Goal: Check status: Check status

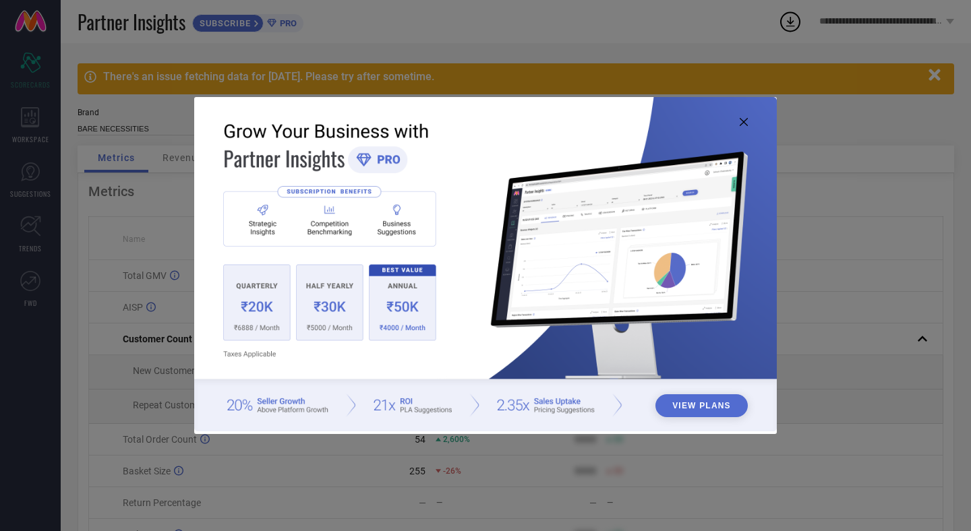
click at [741, 119] on icon at bounding box center [744, 122] width 8 height 8
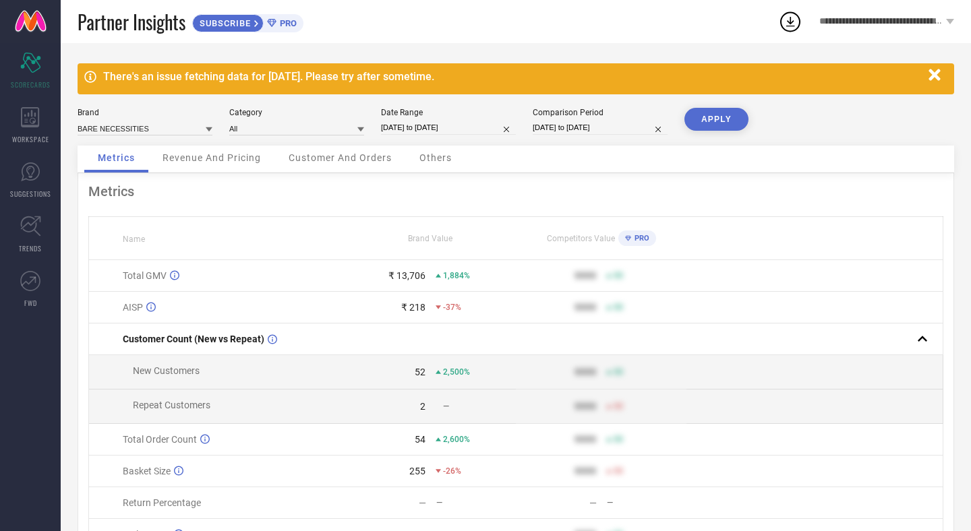
click at [413, 131] on input "[DATE] to [DATE]" at bounding box center [448, 128] width 135 height 14
select select "7"
select select "2025"
select select "8"
select select "2025"
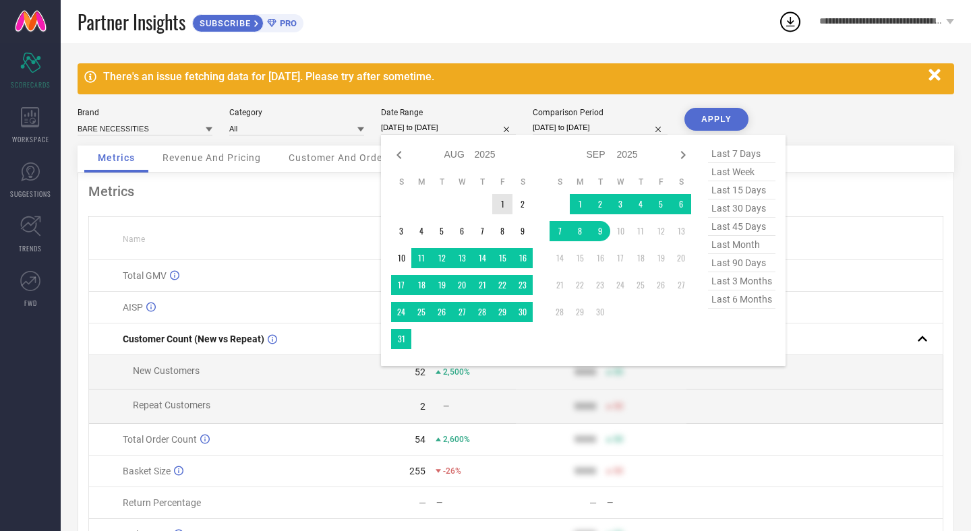
click at [504, 202] on td "1" at bounding box center [502, 204] width 20 height 20
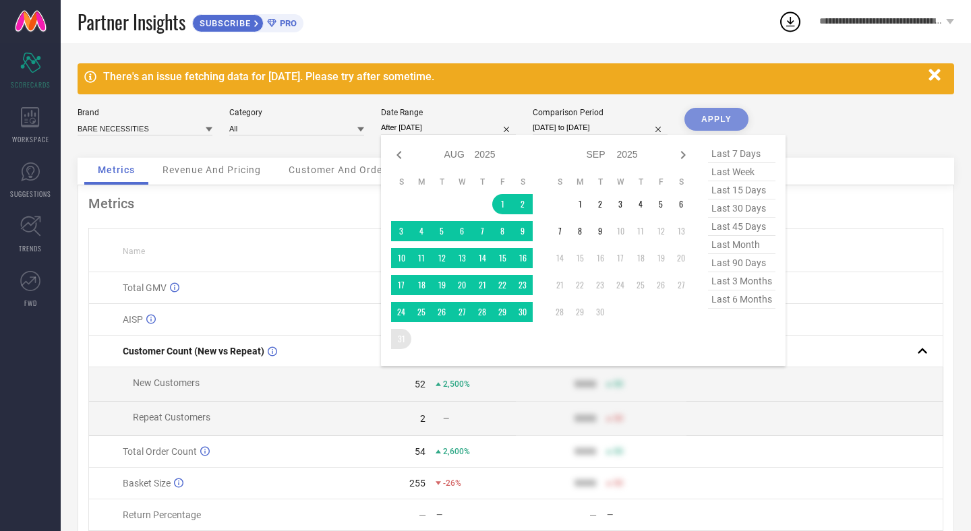
type input "[DATE] to [DATE]"
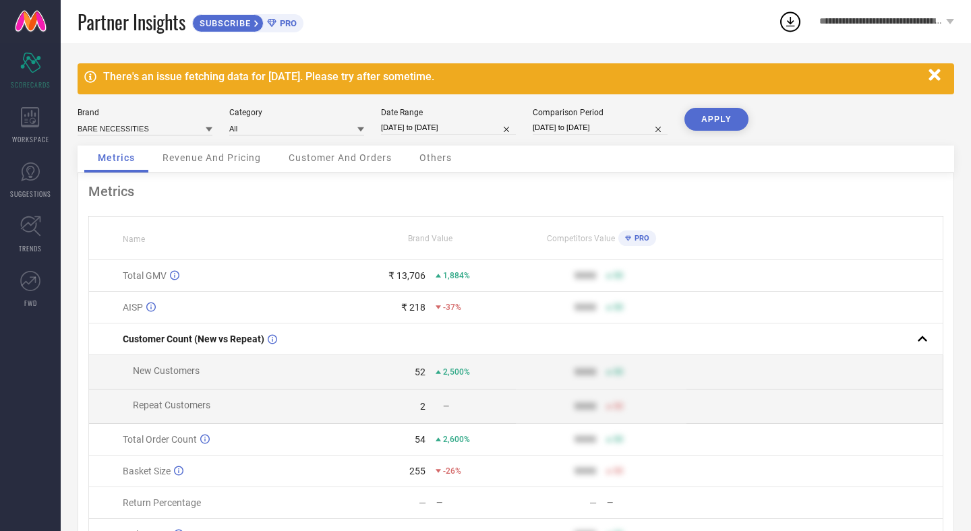
click at [720, 117] on button "APPLY" at bounding box center [716, 119] width 64 height 23
select select "7"
select select "2024"
select select "8"
select select "2024"
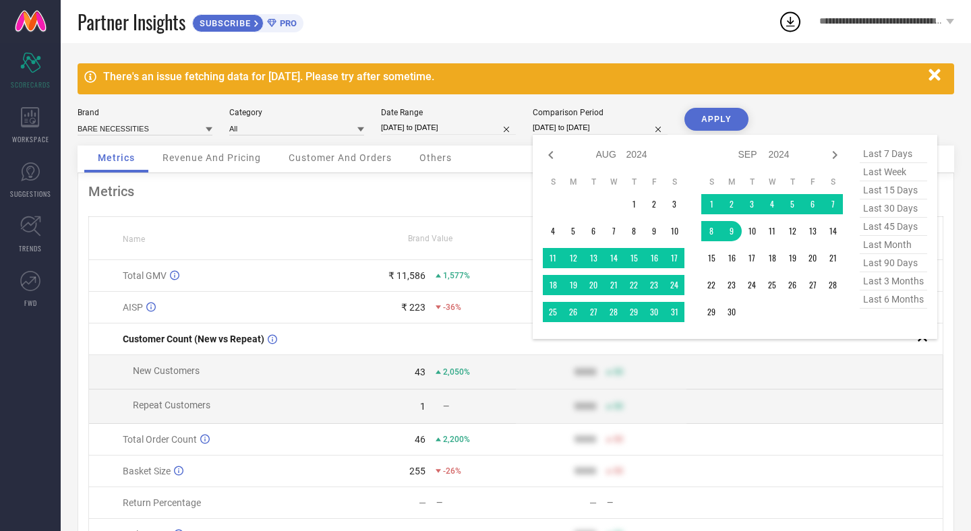
click at [599, 133] on input "[DATE] to [DATE]" at bounding box center [600, 128] width 135 height 14
click at [710, 204] on td "1" at bounding box center [711, 204] width 20 height 20
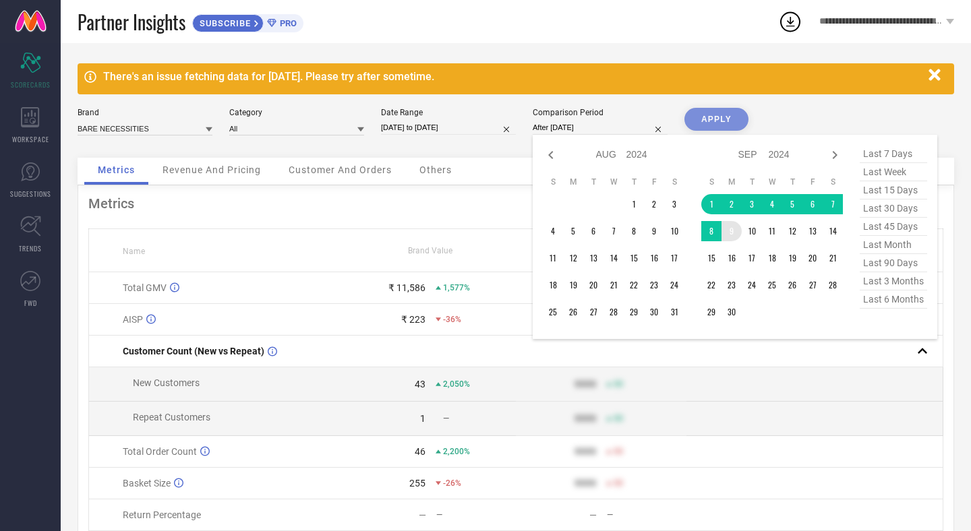
type input "[DATE] to [DATE]"
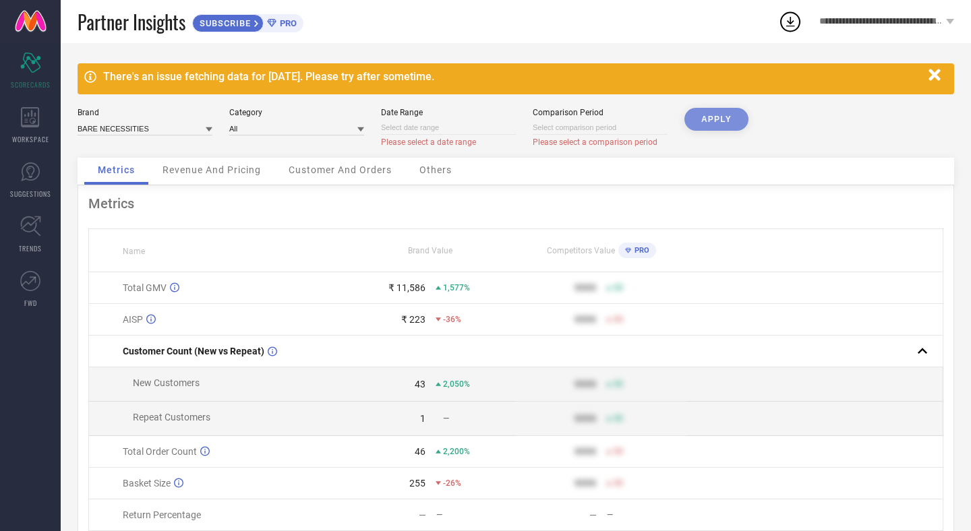
click at [450, 133] on input at bounding box center [448, 128] width 135 height 14
select select "8"
select select "2025"
select select "9"
select select "2025"
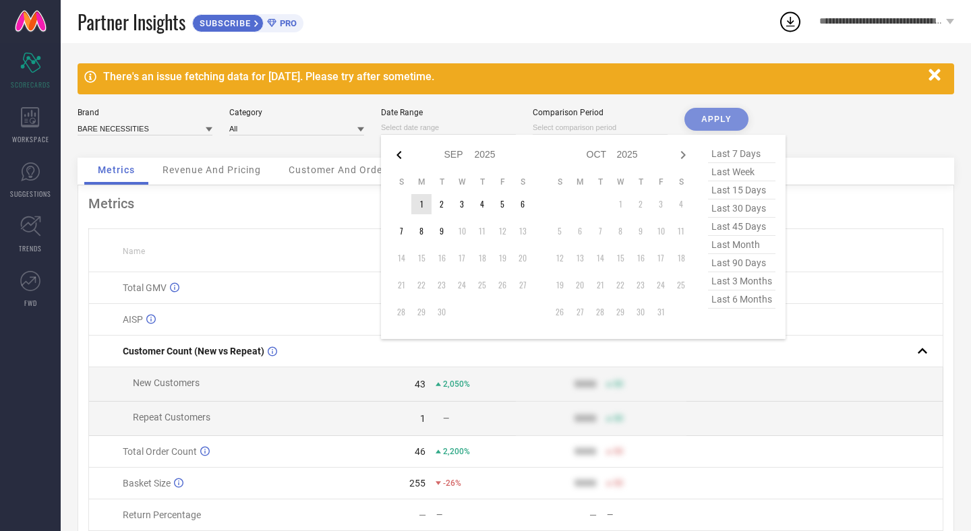
click at [403, 160] on icon at bounding box center [399, 155] width 16 height 16
select select "7"
select select "2025"
select select "8"
select select "2025"
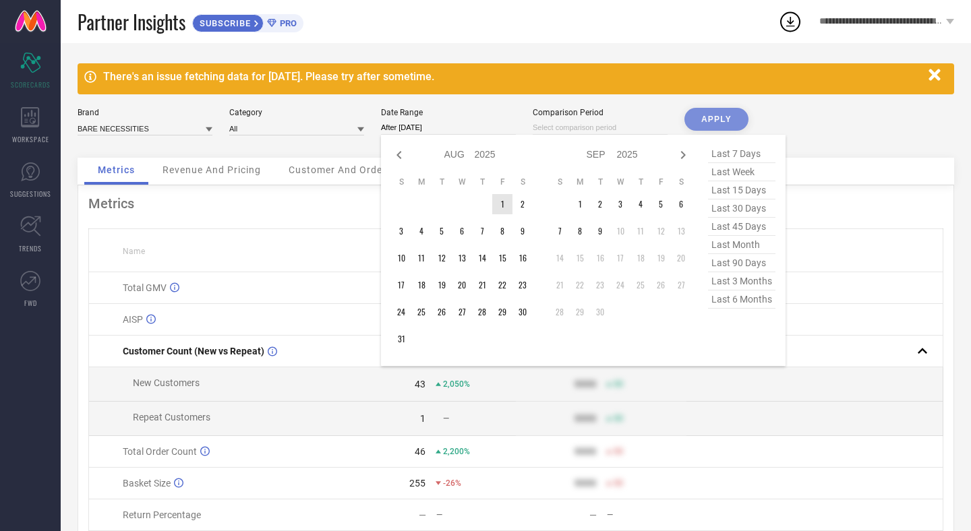
click at [497, 208] on td "1" at bounding box center [502, 204] width 20 height 20
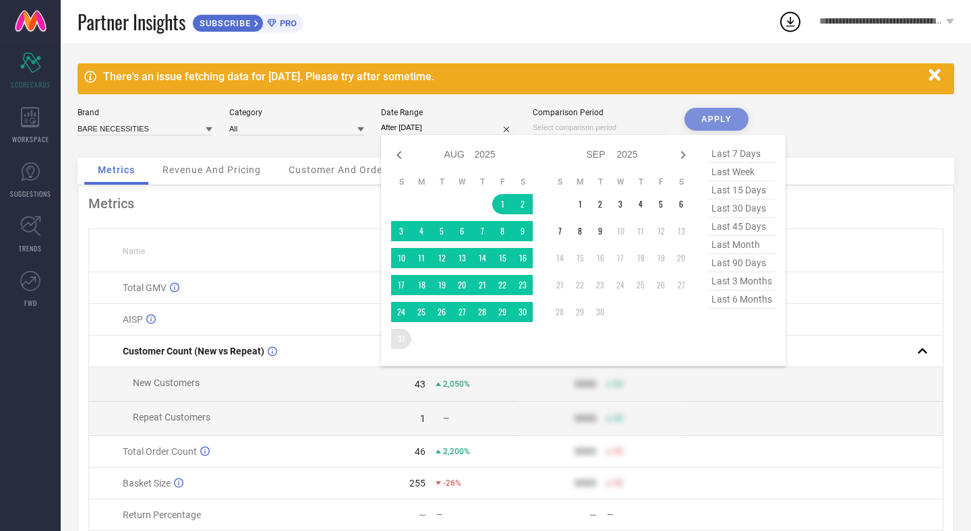
type input "[DATE] to [DATE]"
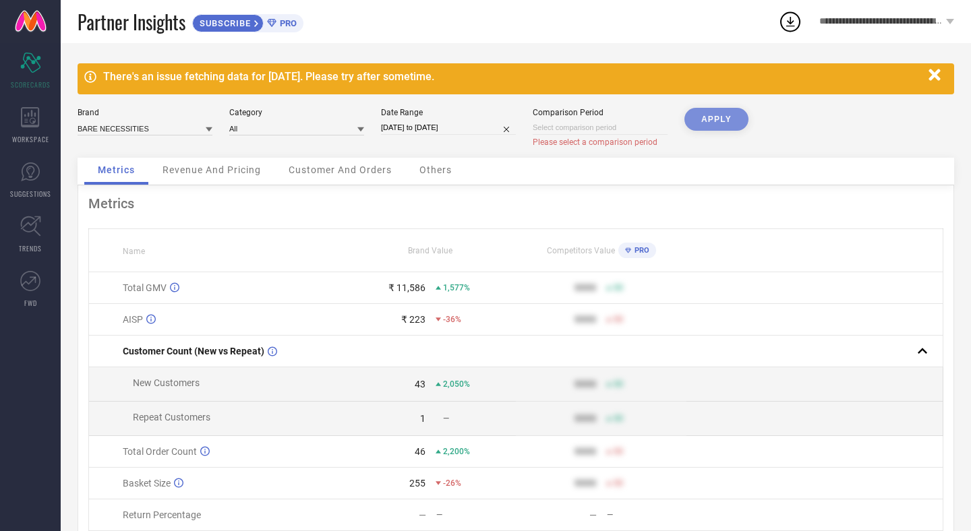
click at [702, 124] on div "APPLY" at bounding box center [716, 133] width 64 height 50
click at [717, 119] on div "APPLY" at bounding box center [716, 133] width 64 height 50
click at [602, 135] on div at bounding box center [600, 128] width 135 height 14
select select "8"
select select "2025"
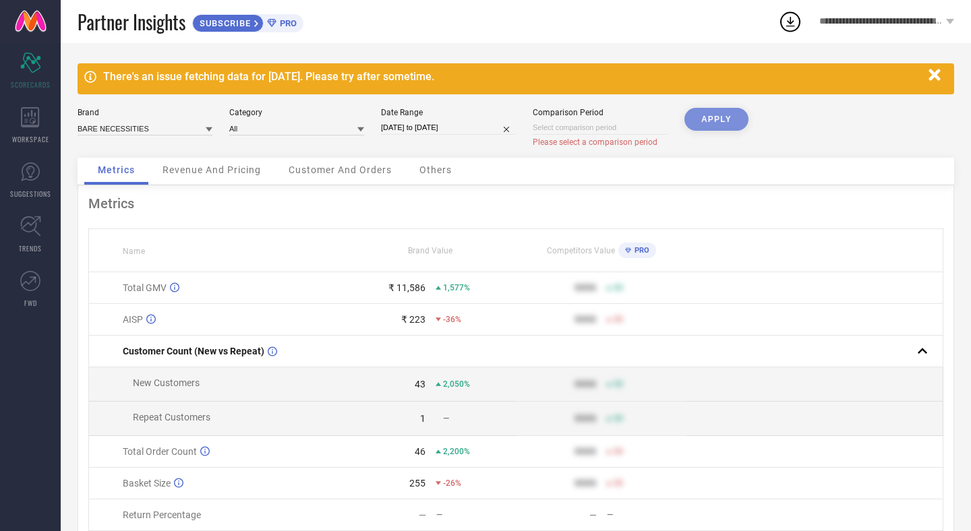
select select "9"
select select "2025"
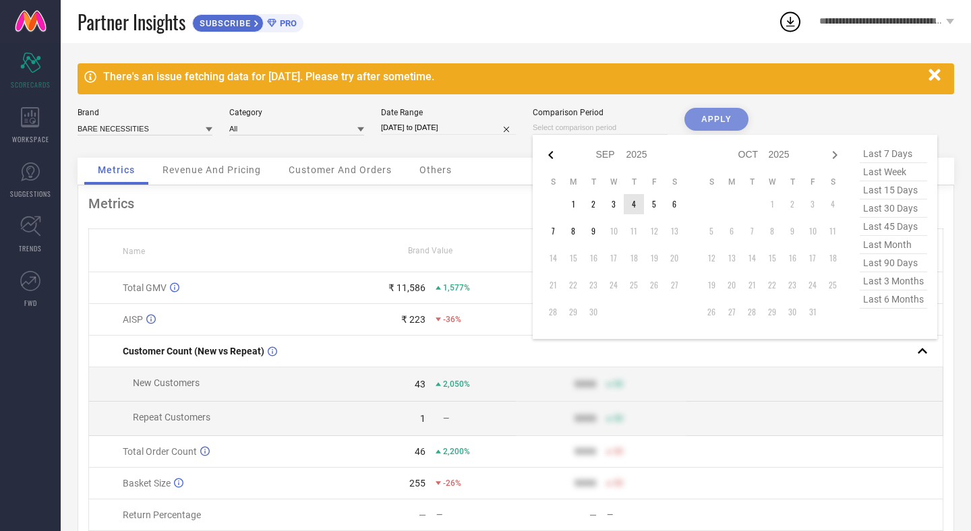
click at [553, 152] on icon at bounding box center [551, 155] width 16 height 16
select select "7"
select select "2025"
select select "8"
select select "2025"
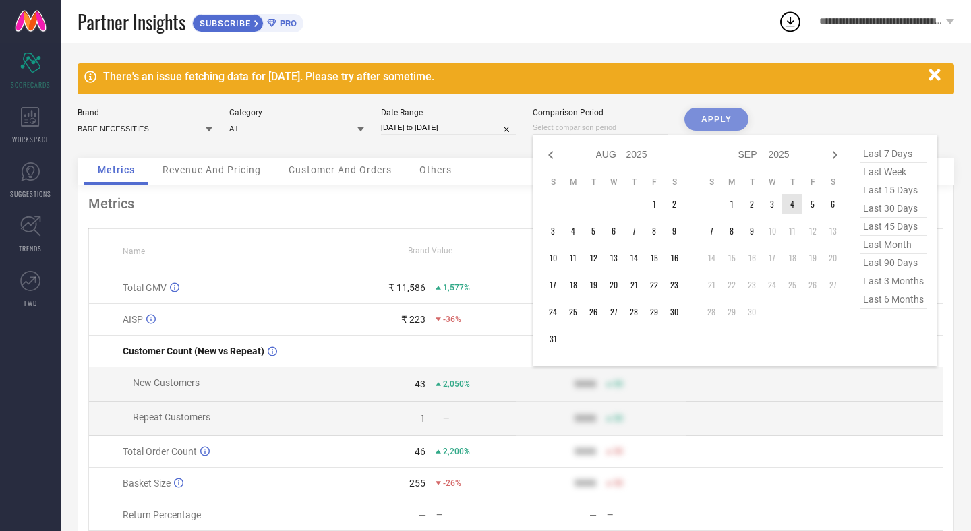
click at [553, 152] on icon at bounding box center [551, 155] width 16 height 16
select select "6"
select select "2025"
select select "7"
select select "2025"
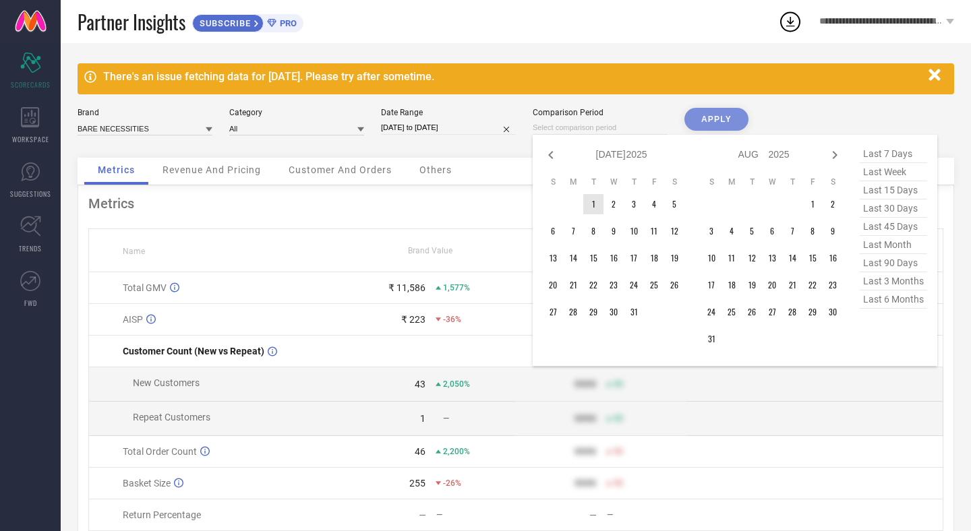
click at [595, 209] on td "1" at bounding box center [593, 204] width 20 height 20
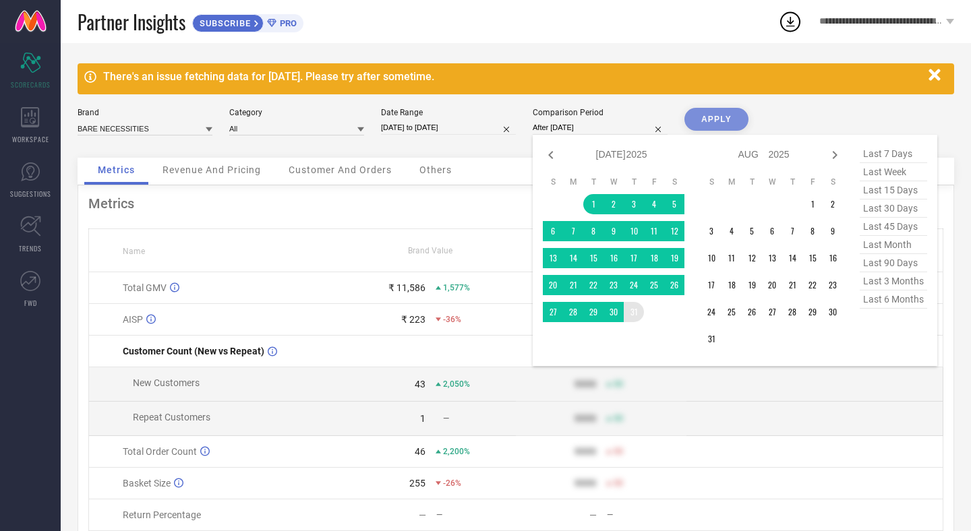
type input "[DATE] to [DATE]"
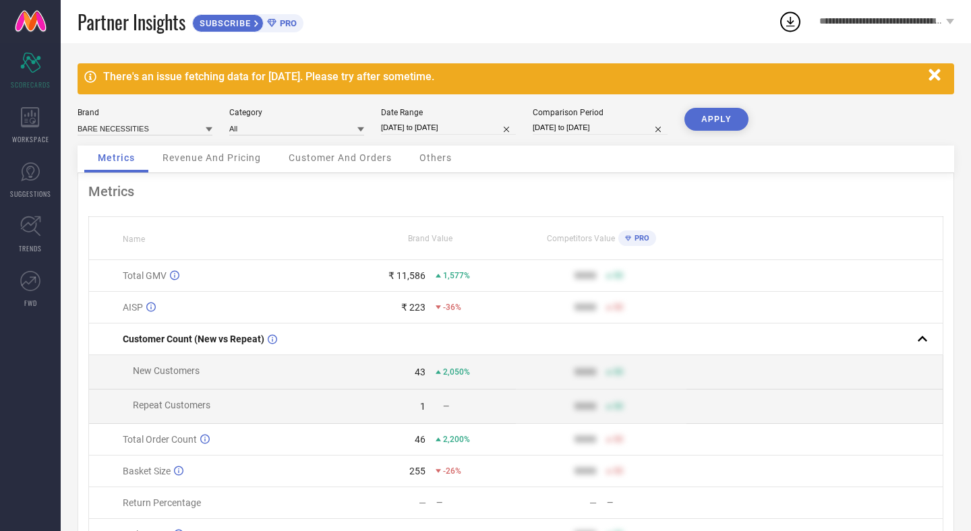
click at [719, 123] on button "APPLY" at bounding box center [716, 119] width 64 height 23
click at [473, 123] on input "[DATE] to [DATE]" at bounding box center [448, 128] width 135 height 14
select select "7"
select select "2025"
select select "8"
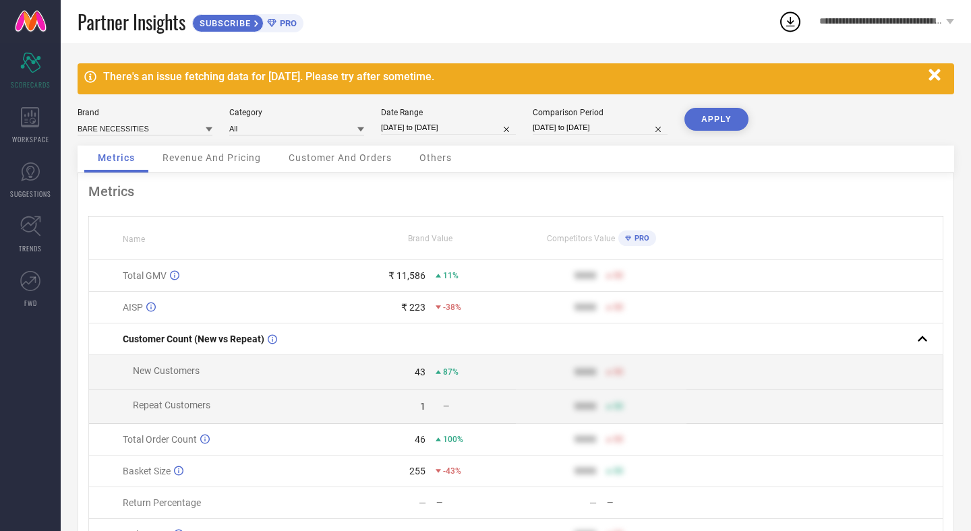
select select "2025"
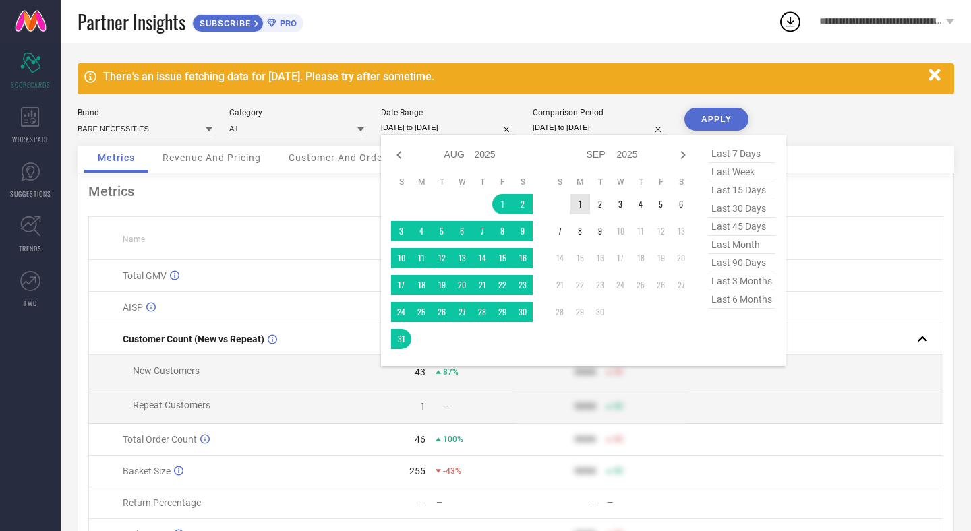
click at [584, 203] on td "1" at bounding box center [580, 204] width 20 height 20
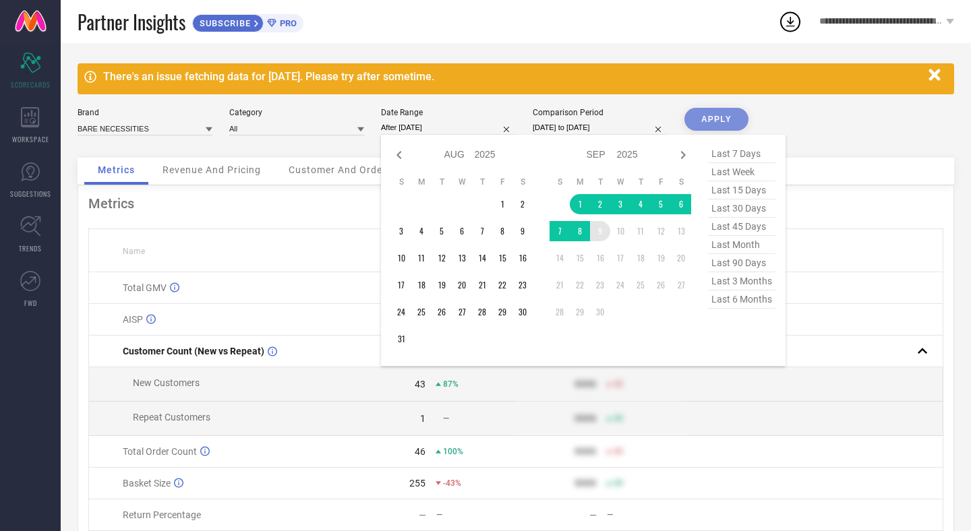
type input "[DATE] to [DATE]"
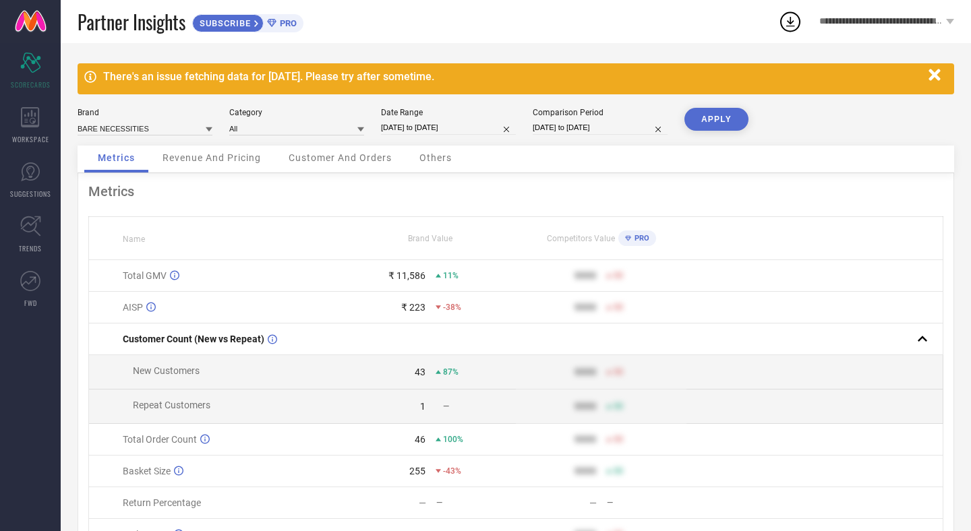
click at [573, 126] on input "[DATE] to [DATE]" at bounding box center [600, 128] width 135 height 14
select select "6"
select select "2025"
select select "7"
select select "2025"
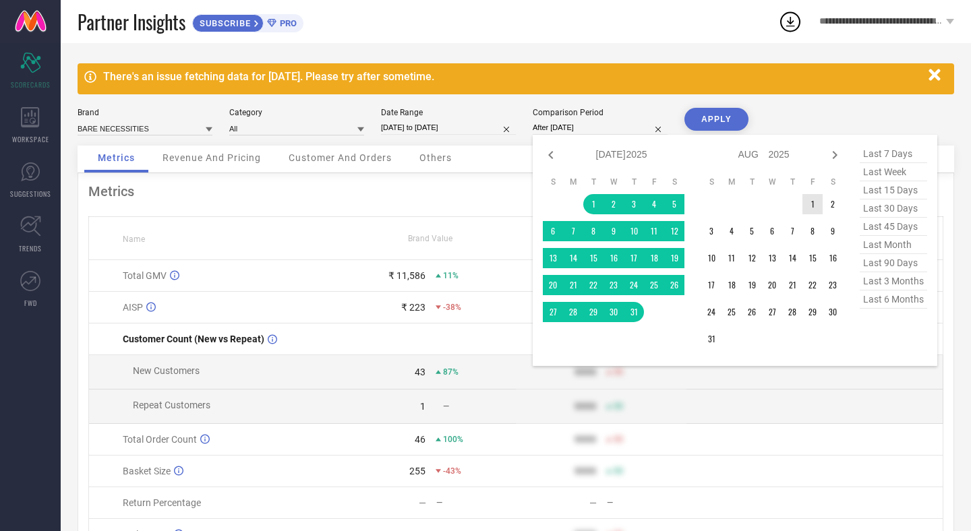
click at [811, 208] on td "1" at bounding box center [812, 204] width 20 height 20
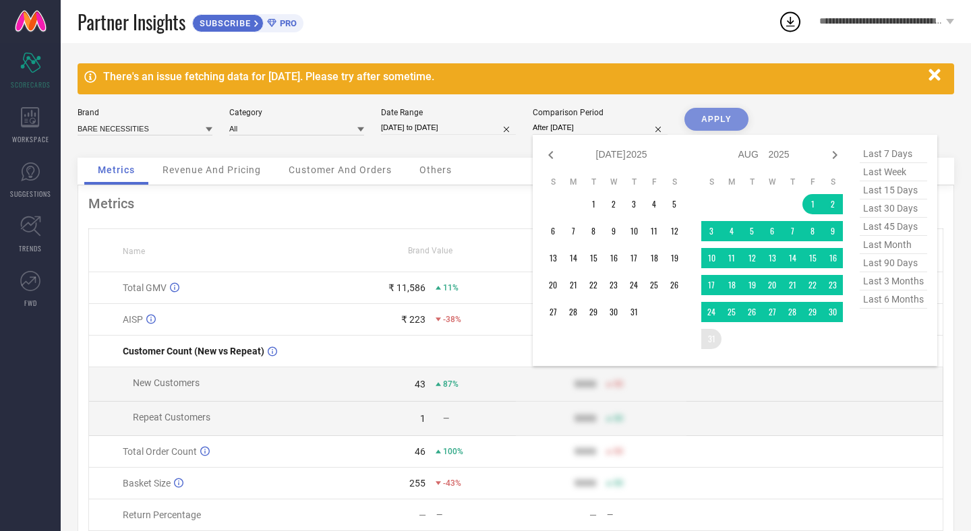
type input "[DATE] to [DATE]"
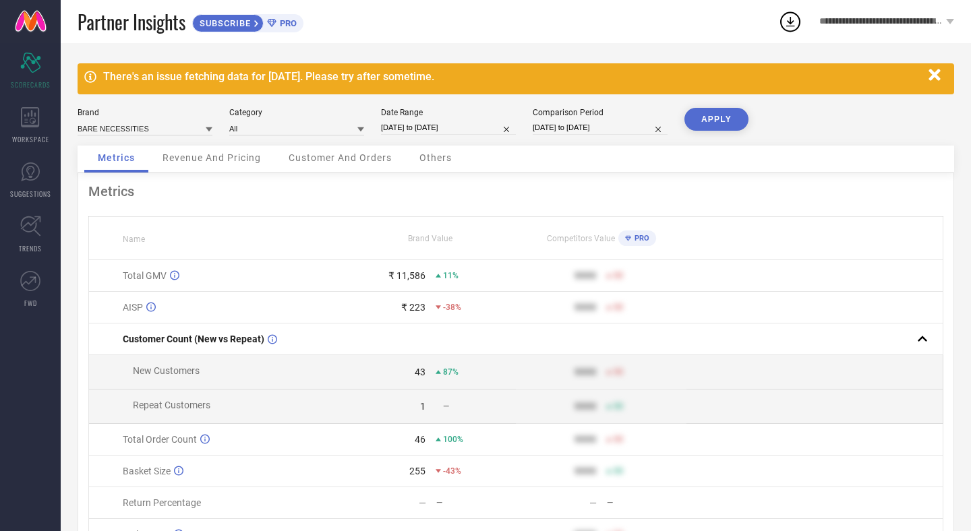
click at [715, 109] on button "APPLY" at bounding box center [716, 119] width 64 height 23
click at [584, 127] on input "[DATE] to [DATE]" at bounding box center [600, 128] width 135 height 14
select select "7"
select select "2025"
select select "8"
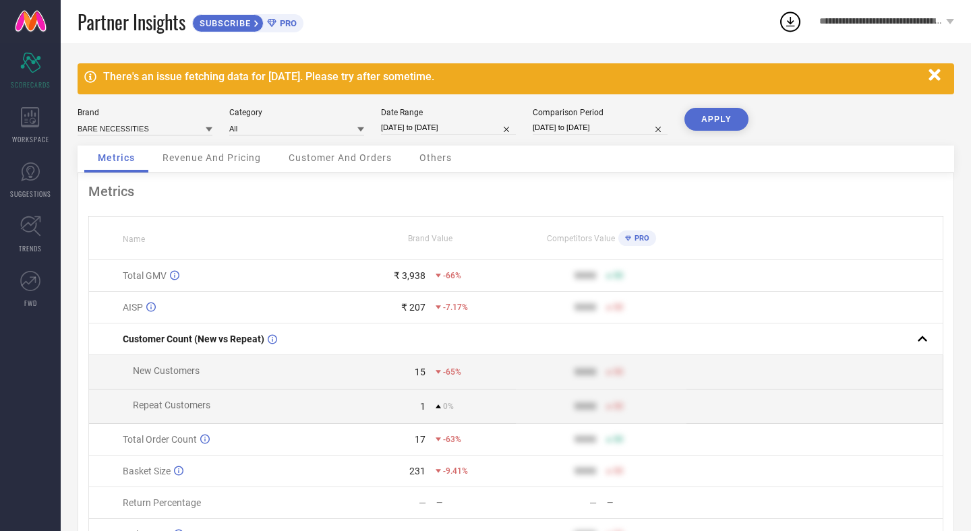
select select "2025"
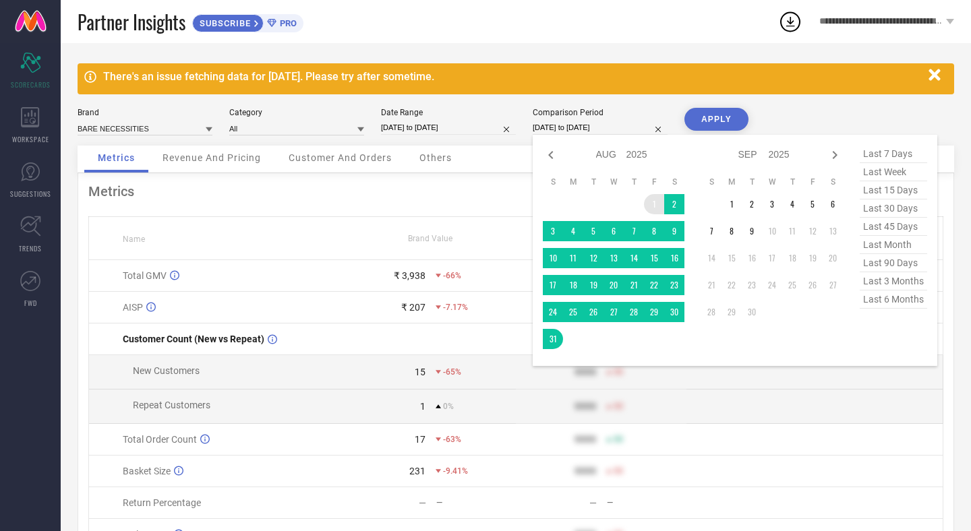
click at [648, 200] on td "1" at bounding box center [654, 204] width 20 height 20
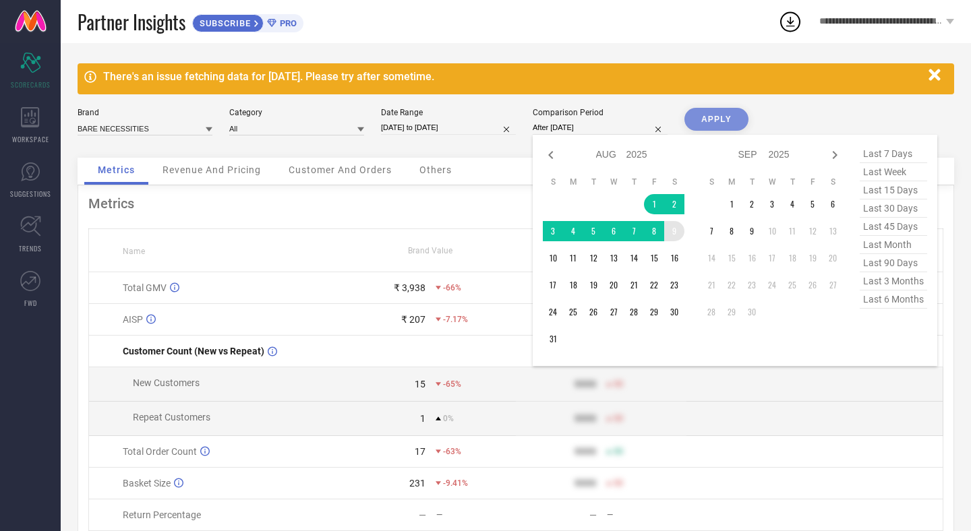
type input "[DATE] to [DATE]"
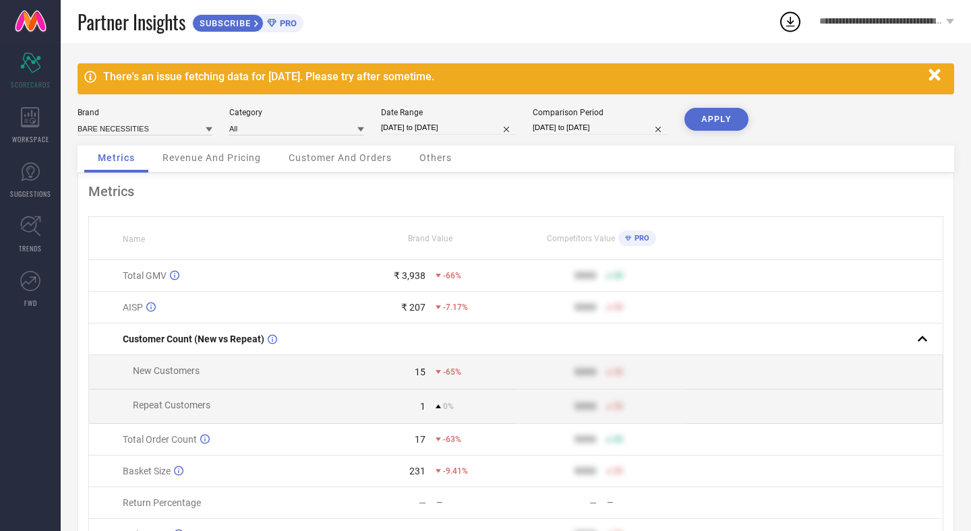
click at [725, 106] on div "There's an issue fetching data for [DATE]. Please try after sometime. Brand BAR…" at bounding box center [516, 324] width 910 height 562
click at [729, 117] on button "APPLY" at bounding box center [716, 119] width 64 height 23
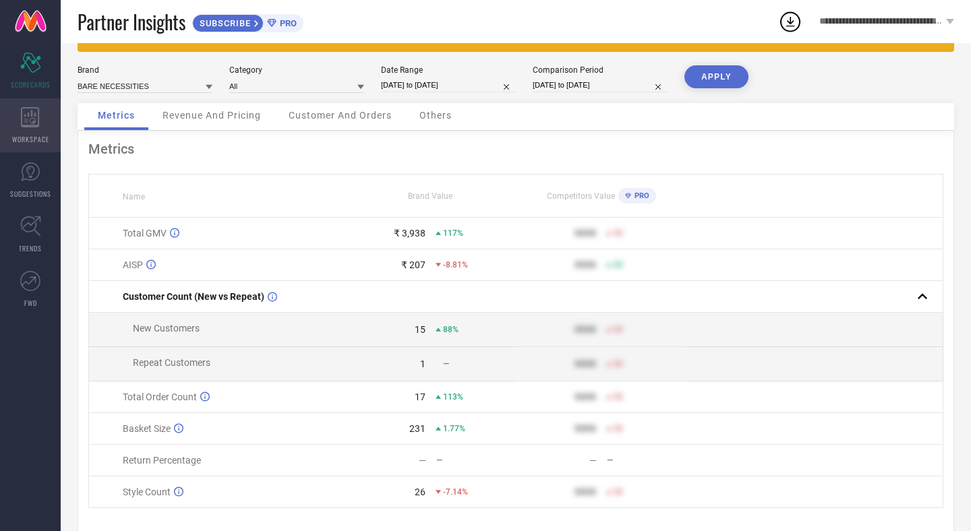
scroll to position [51, 0]
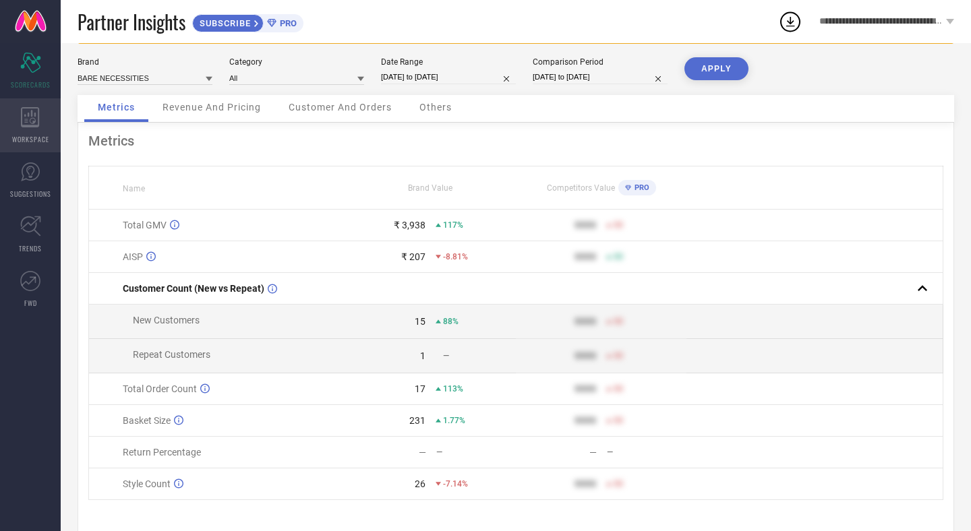
click at [26, 112] on icon at bounding box center [30, 117] width 19 height 20
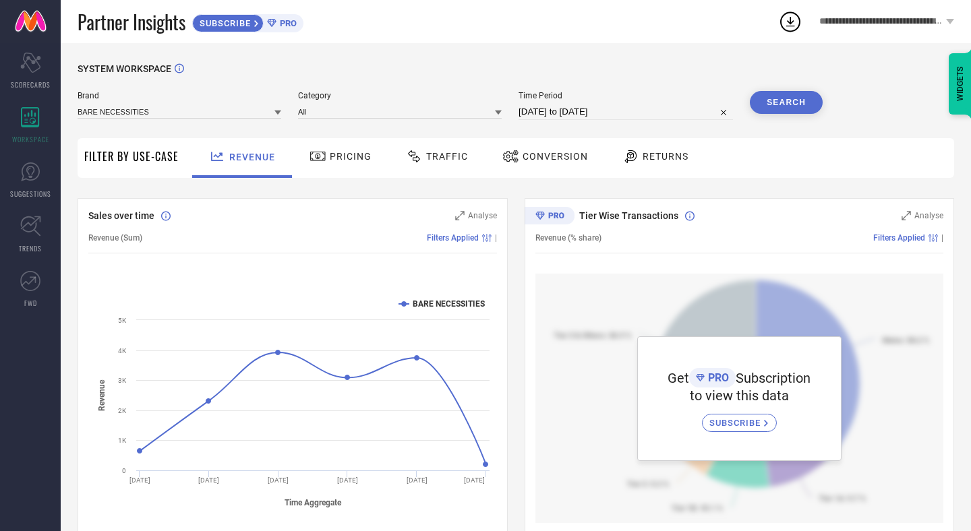
click at [589, 106] on input "[DATE] to [DATE]" at bounding box center [625, 112] width 214 height 16
select select "7"
select select "2025"
select select "8"
select select "2025"
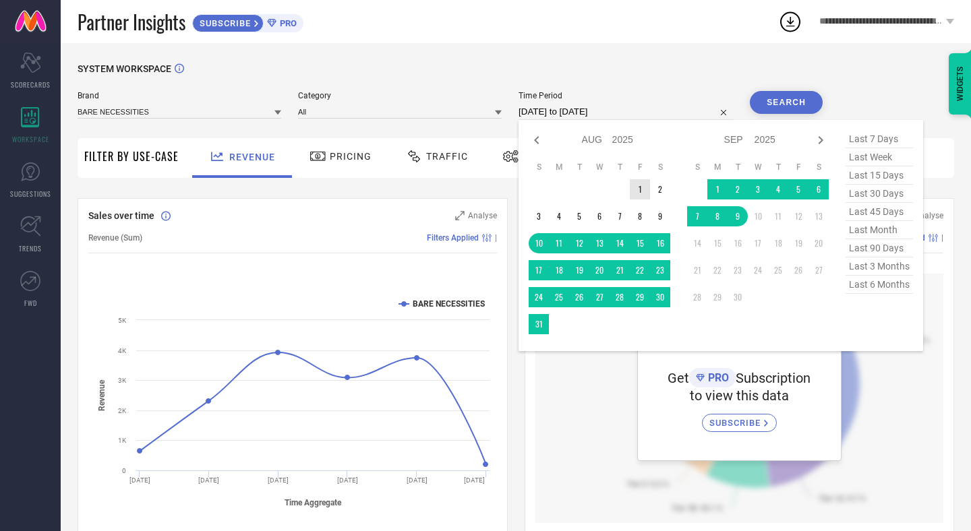
click at [637, 185] on td "1" at bounding box center [640, 189] width 20 height 20
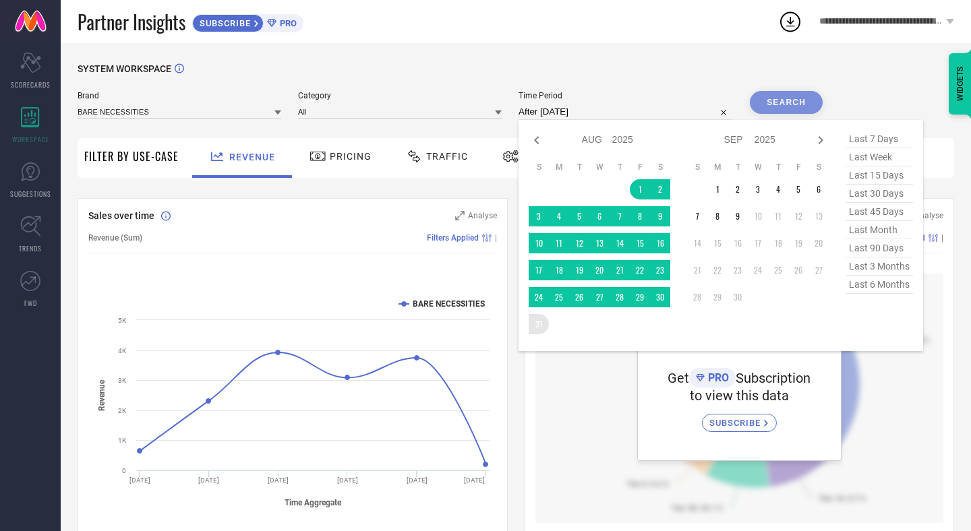
type input "[DATE] to [DATE]"
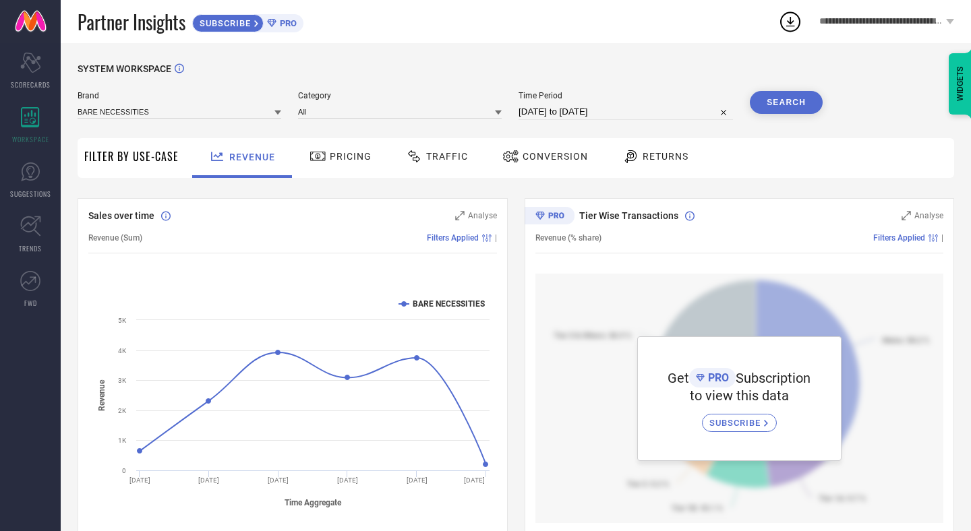
click at [806, 96] on button "Search" at bounding box center [786, 102] width 73 height 23
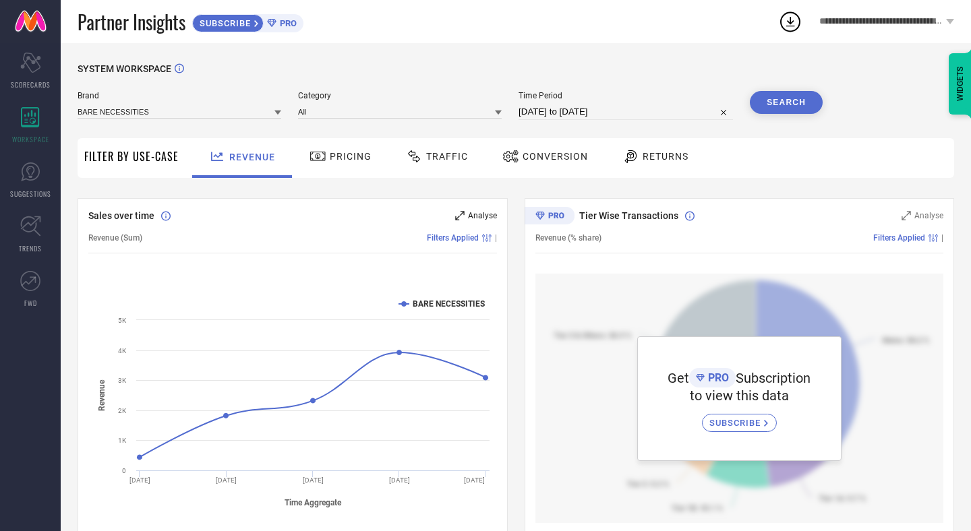
click at [480, 216] on span "Analyse" at bounding box center [482, 215] width 29 height 9
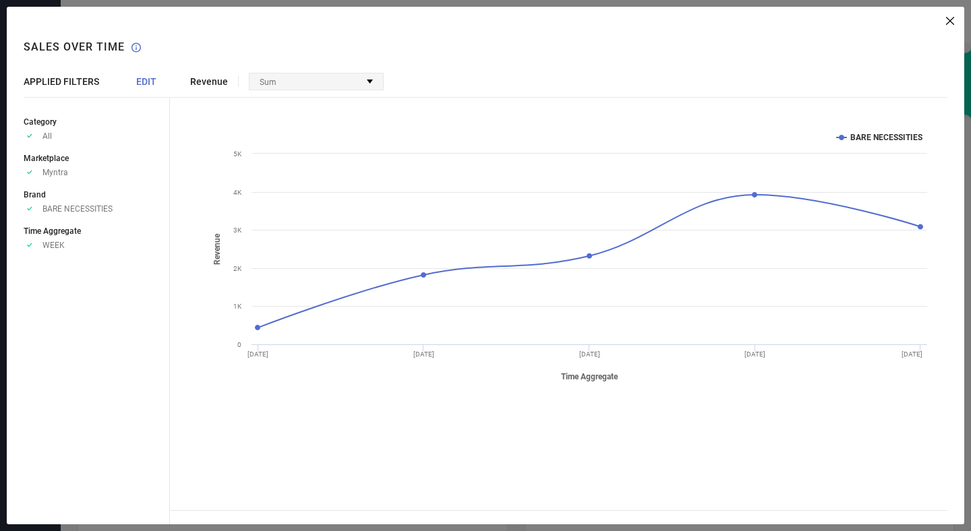
click at [353, 83] on div "Sum" at bounding box center [315, 81] width 133 height 16
click at [947, 20] on icon at bounding box center [950, 21] width 8 height 8
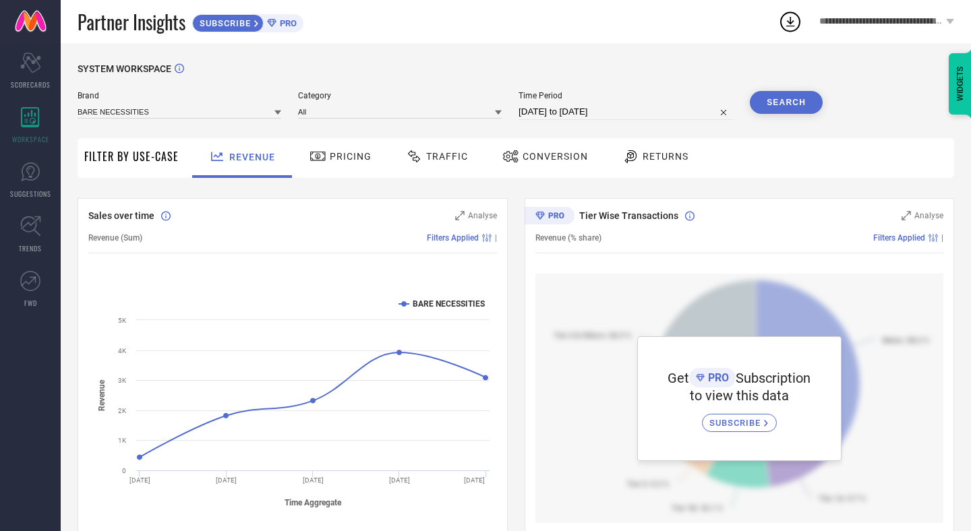
click at [647, 109] on input "[DATE] to [DATE]" at bounding box center [625, 112] width 214 height 16
select select "7"
select select "2025"
select select "8"
select select "2025"
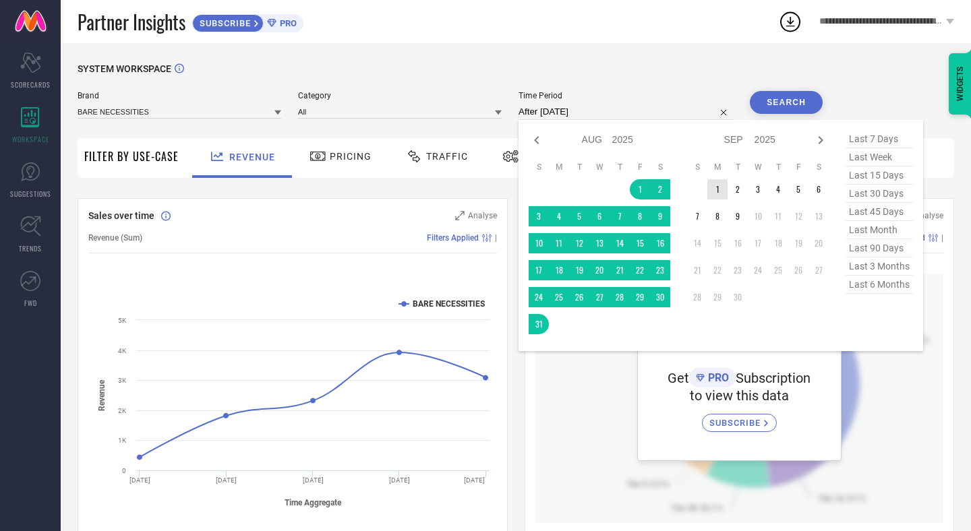
click at [723, 195] on td "1" at bounding box center [717, 189] width 20 height 20
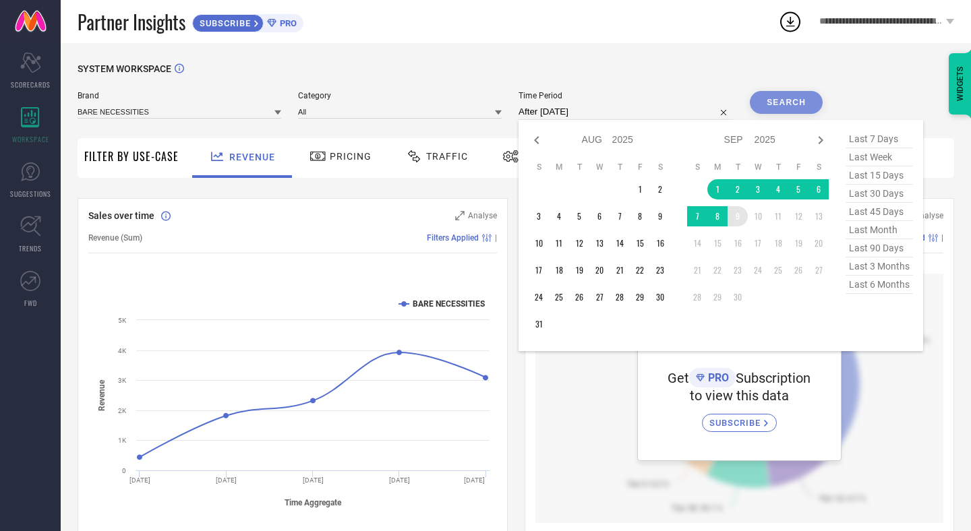
type input "[DATE] to [DATE]"
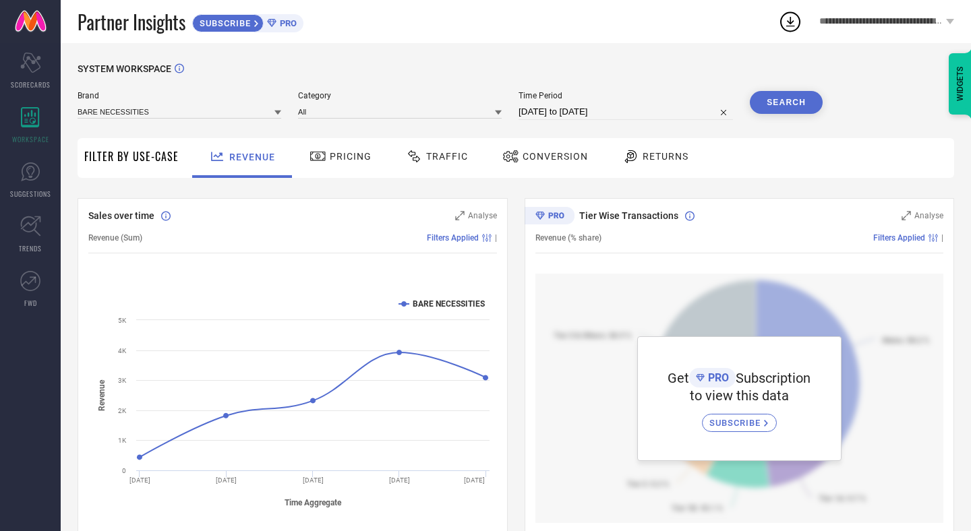
click at [803, 102] on button "Search" at bounding box center [786, 102] width 73 height 23
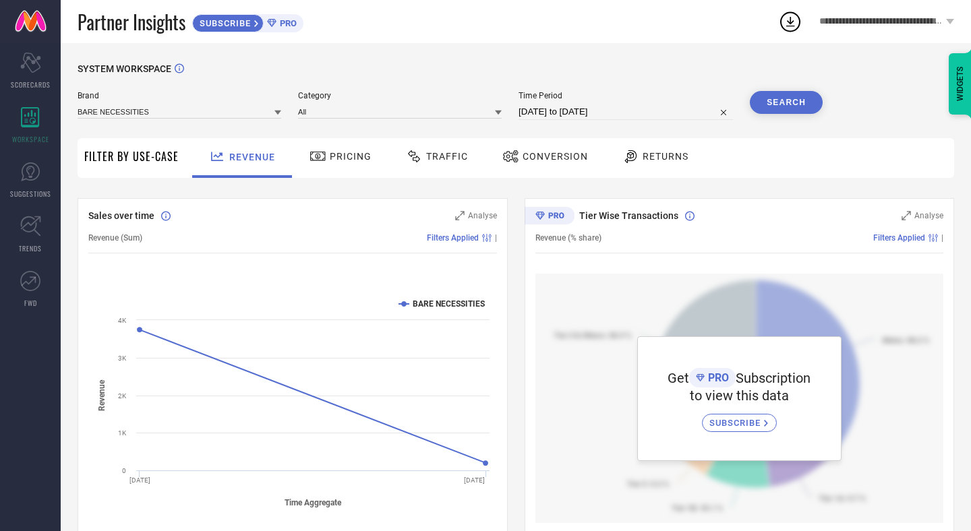
click at [568, 113] on input "[DATE] to [DATE]" at bounding box center [625, 112] width 214 height 16
select select "8"
select select "2025"
select select "9"
select select "2025"
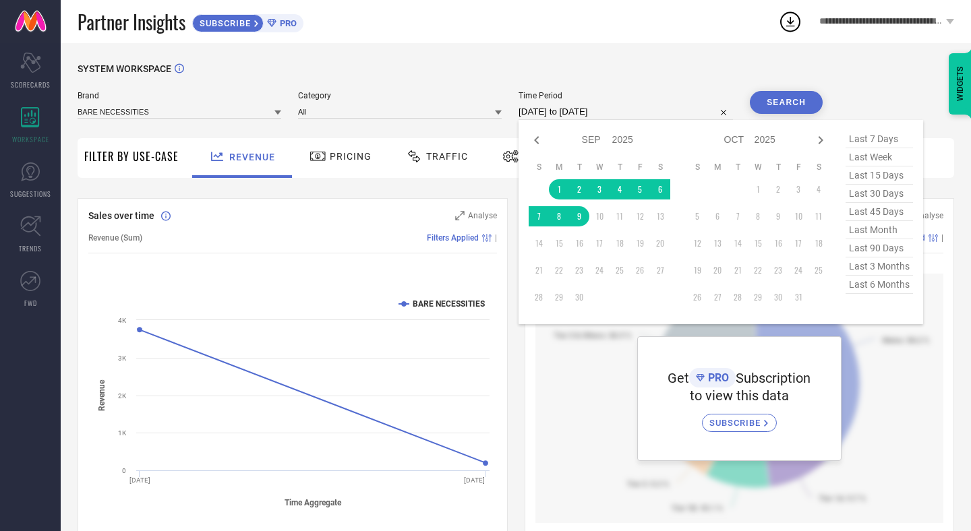
click at [553, 71] on div "SYSTEM WORKSPACE" at bounding box center [516, 77] width 876 height 28
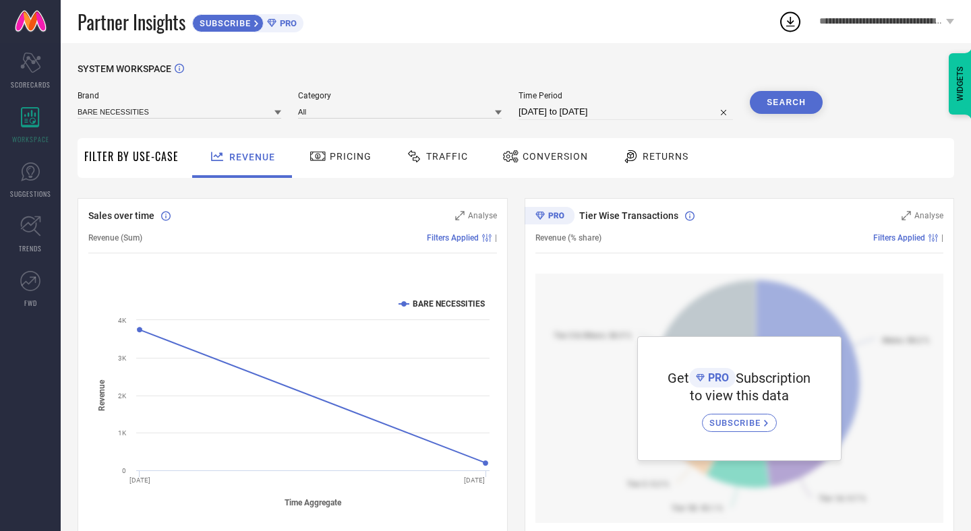
click at [432, 158] on span "Traffic" at bounding box center [447, 156] width 42 height 11
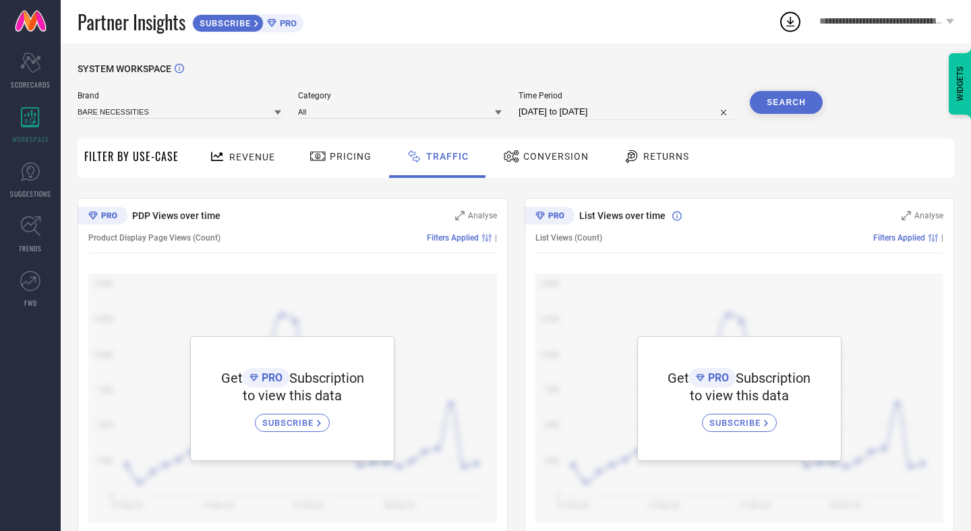
click at [545, 175] on div "Conversion" at bounding box center [545, 158] width 119 height 40
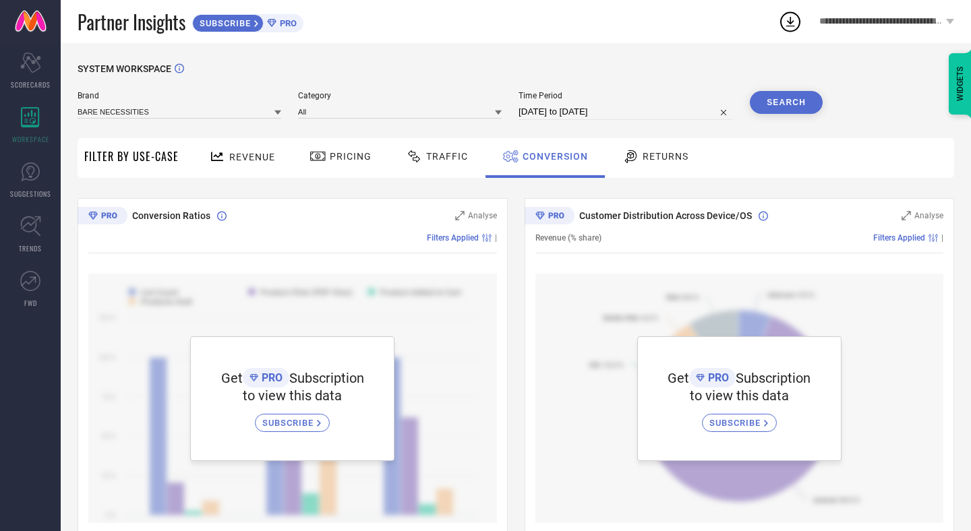
click at [668, 160] on span "Returns" at bounding box center [665, 156] width 46 height 11
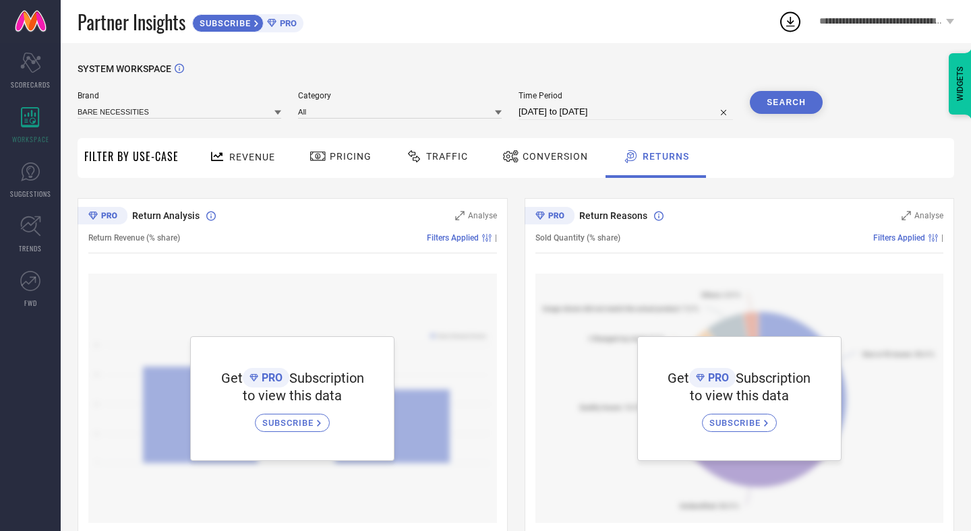
click at [359, 146] on div "Pricing" at bounding box center [340, 156] width 69 height 23
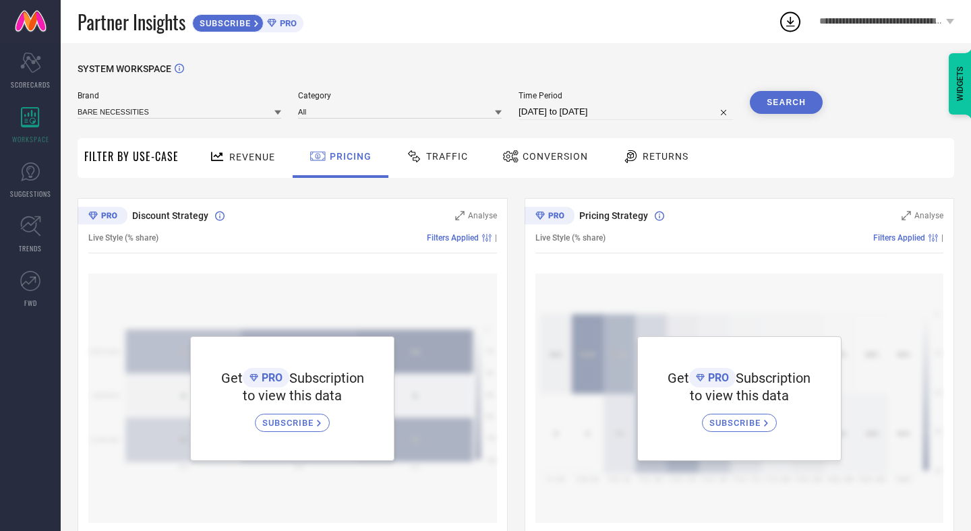
click at [442, 173] on div "Traffic" at bounding box center [437, 158] width 96 height 40
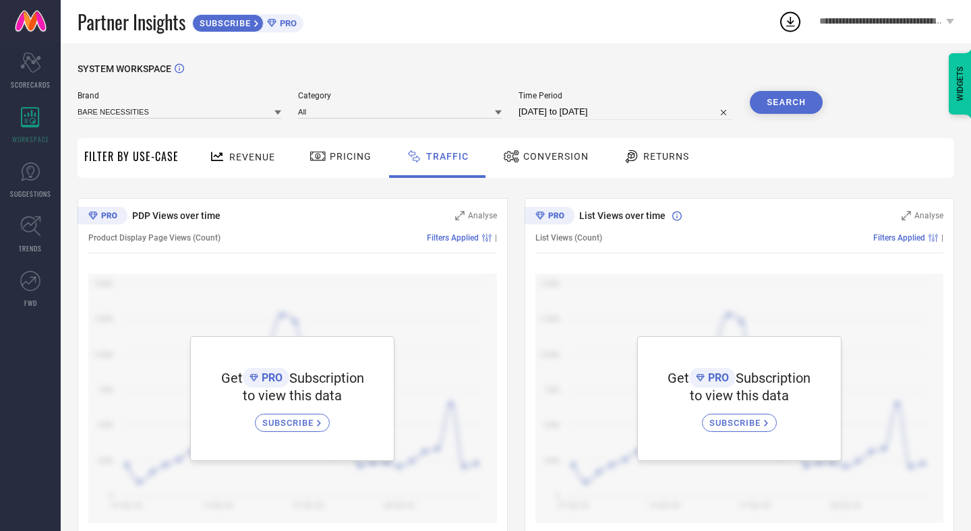
click at [194, 176] on div "Revenue" at bounding box center [242, 158] width 100 height 40
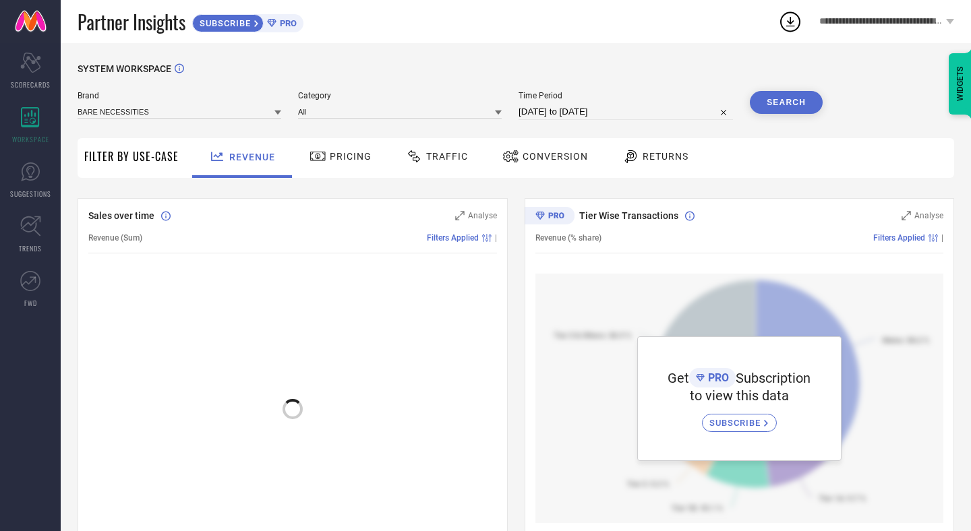
click at [264, 137] on div "SYSTEM WORKSPACE Brand BARE NECESSITIES Category All Time Period [DATE] to [DAT…" at bounding box center [516, 476] width 876 height 826
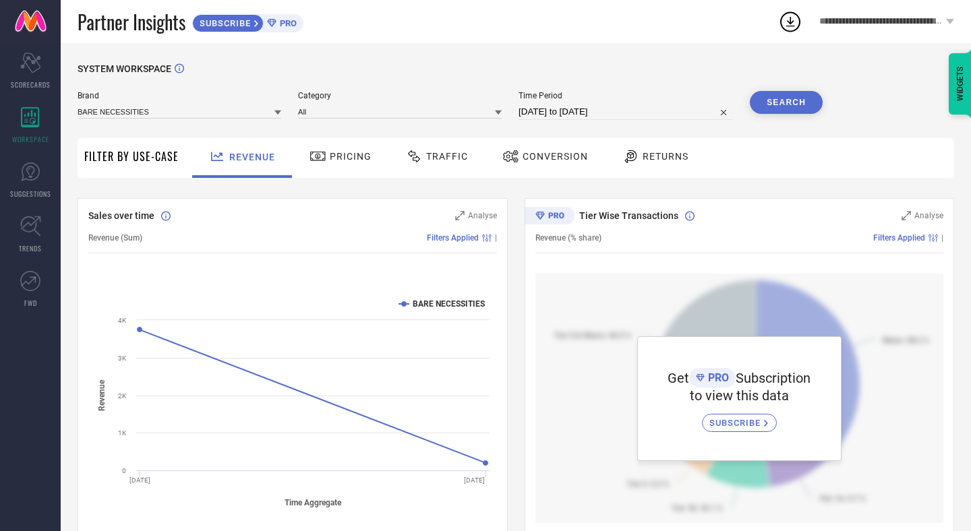
click at [297, 22] on span "PRO" at bounding box center [286, 23] width 20 height 10
click at [26, 82] on span "SCORECARDS" at bounding box center [31, 85] width 40 height 10
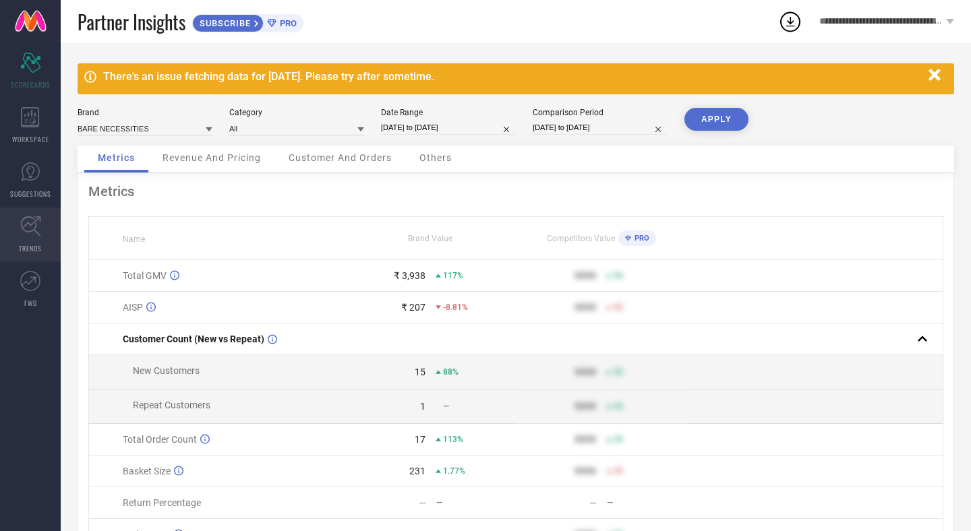
click at [35, 251] on span "TRENDS" at bounding box center [30, 248] width 23 height 10
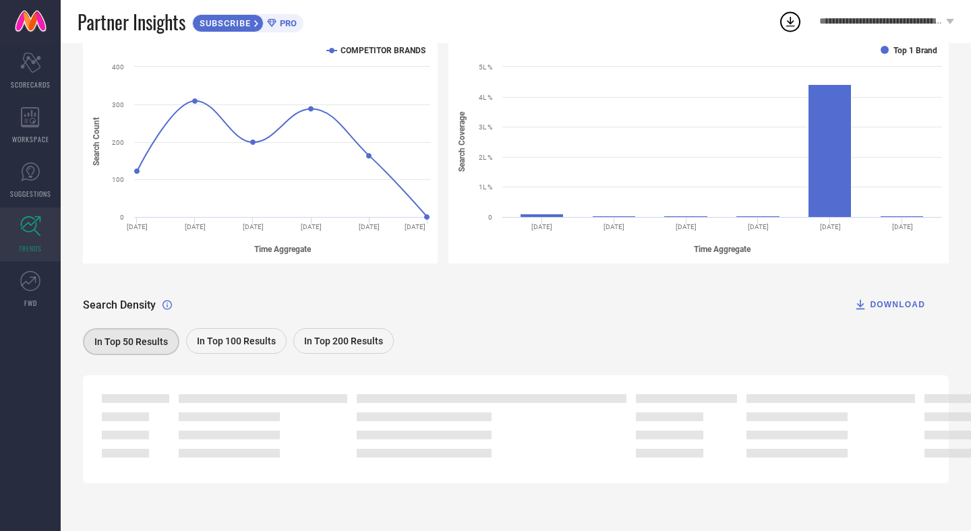
scroll to position [98, 0]
